Goal: Task Accomplishment & Management: Complete application form

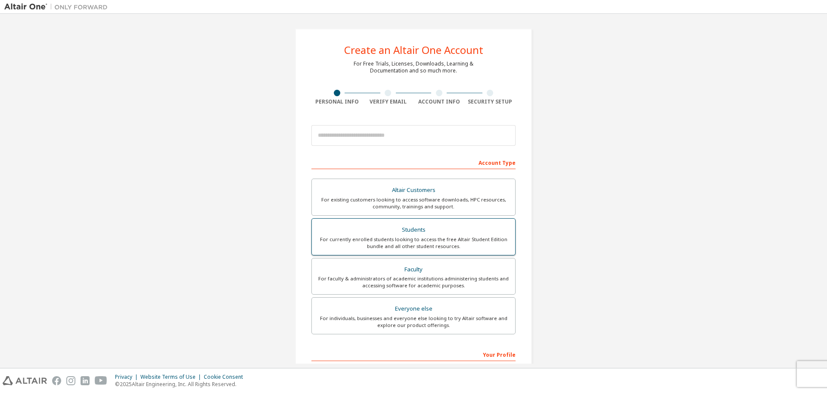
click at [403, 231] on div "Students" at bounding box center [413, 230] width 193 height 12
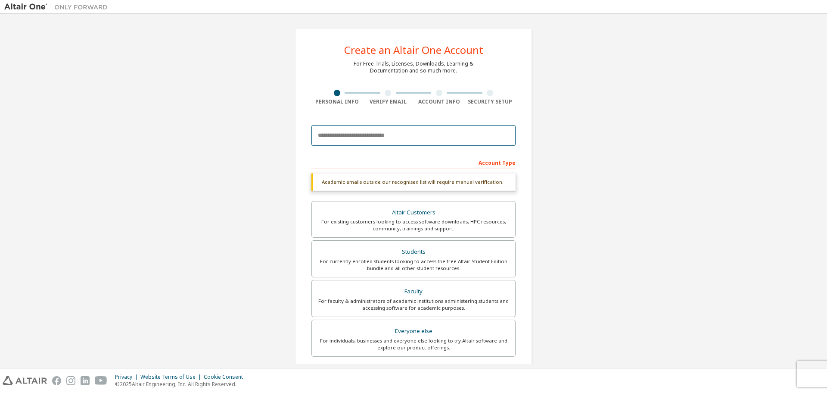
click at [330, 139] on input "email" at bounding box center [414, 135] width 204 height 21
type input "**********"
click at [408, 259] on div "For currently enrolled students looking to access the free Altair Student Editi…" at bounding box center [413, 265] width 193 height 14
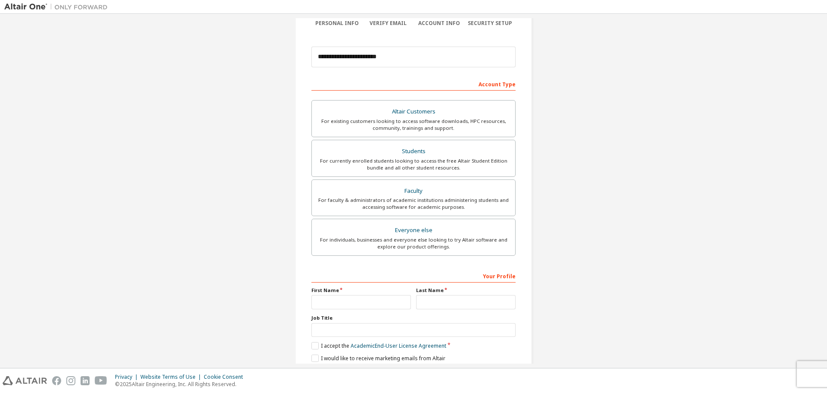
scroll to position [86, 0]
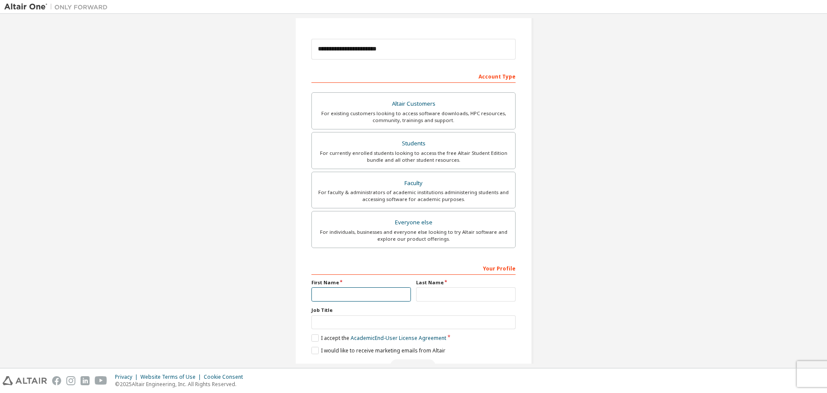
click at [337, 293] on input "text" at bounding box center [362, 294] width 100 height 14
type input "*********"
type input "*****"
click at [312, 338] on label "I accept the Academic End-User License Agreement" at bounding box center [379, 337] width 135 height 7
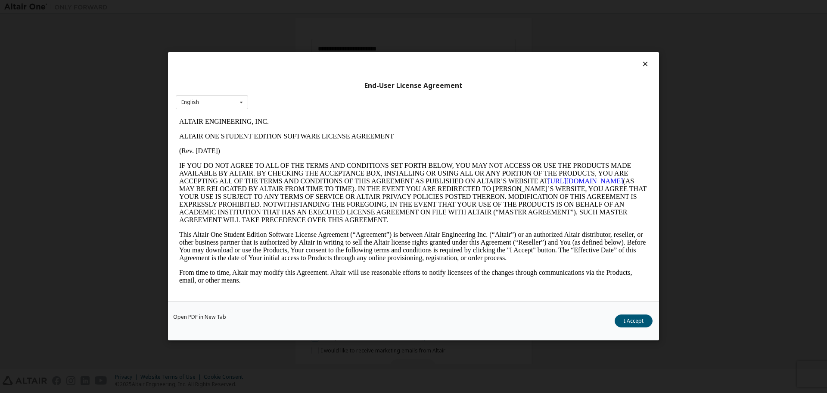
scroll to position [0, 0]
click at [635, 323] on button "I Accept" at bounding box center [634, 321] width 38 height 13
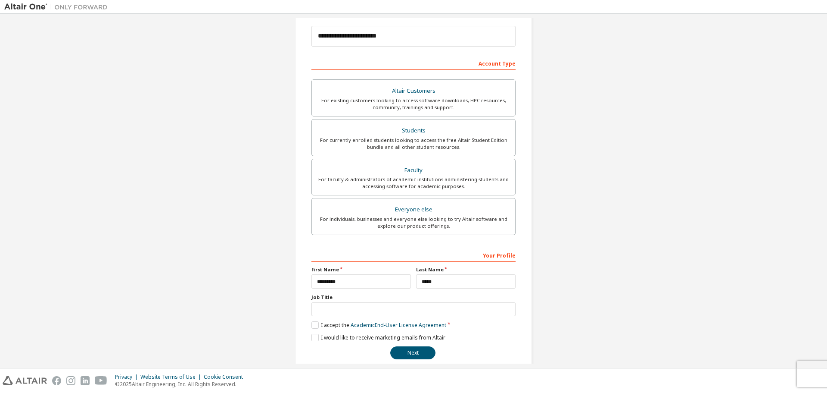
scroll to position [111, 0]
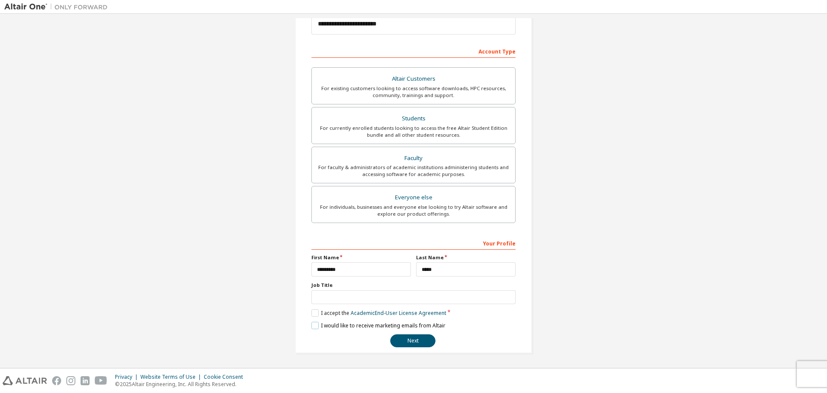
click at [313, 325] on label "I would like to receive marketing emails from Altair" at bounding box center [379, 324] width 134 height 7
click at [411, 342] on button "Next" at bounding box center [412, 340] width 45 height 13
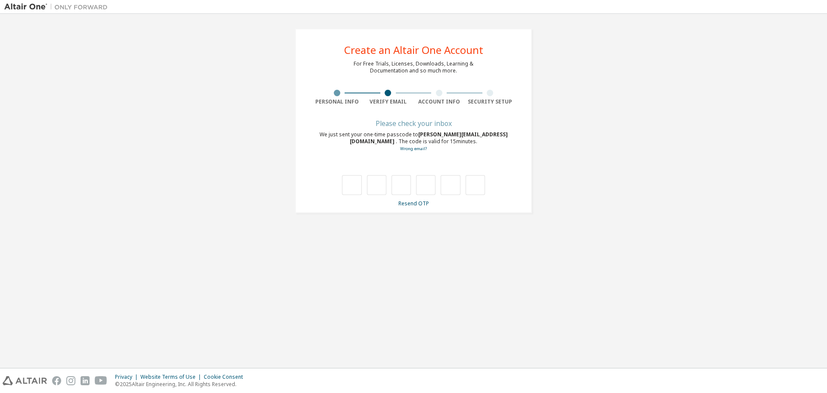
type input "*"
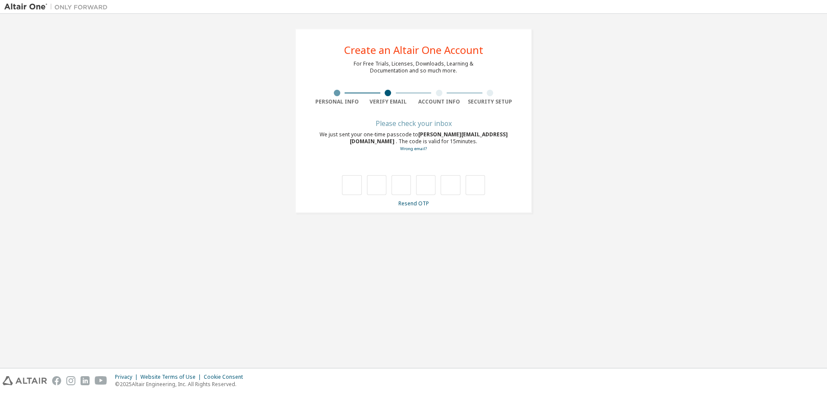
type input "*"
